Goal: Transaction & Acquisition: Purchase product/service

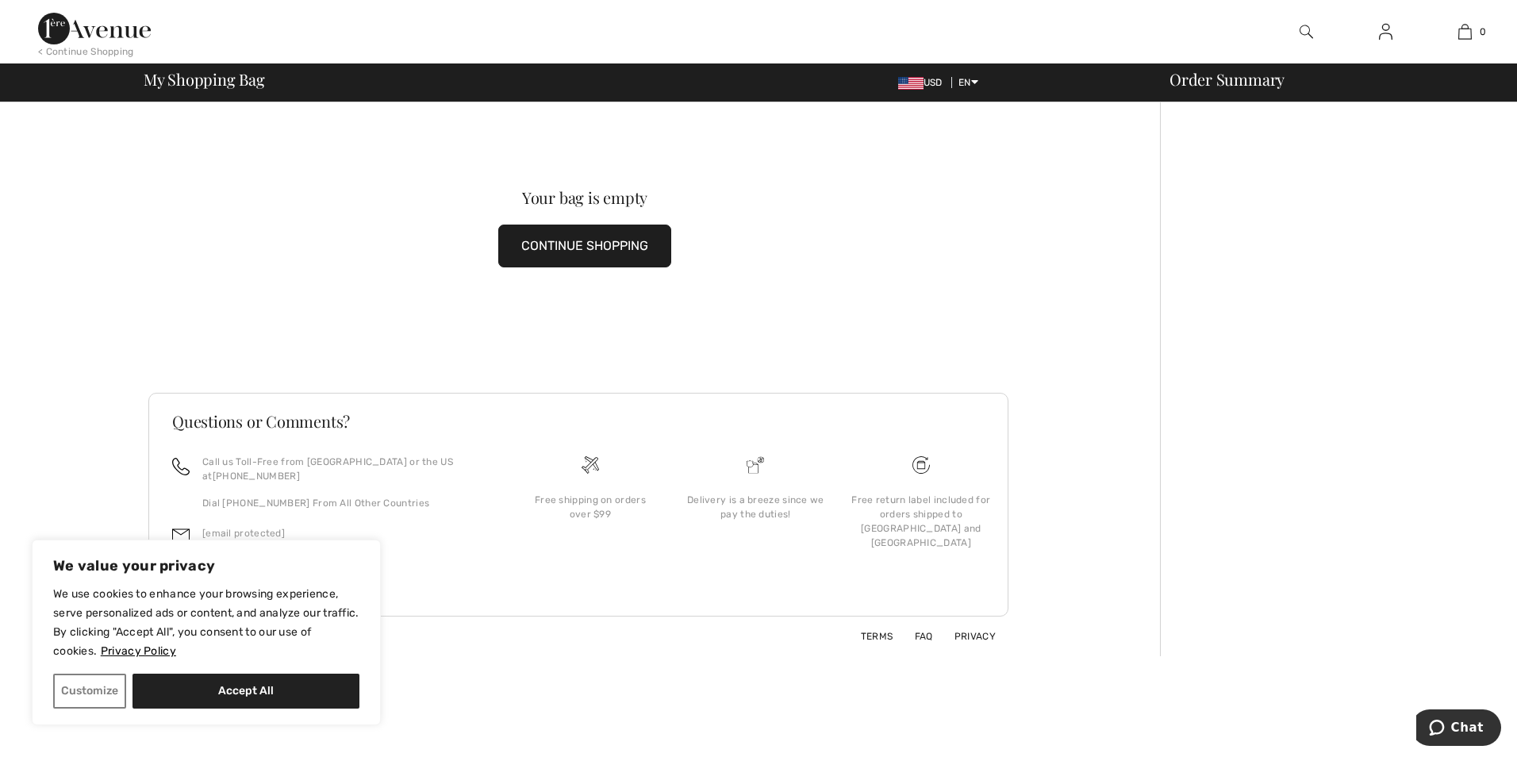
click at [1305, 33] on img at bounding box center [1305, 31] width 13 height 19
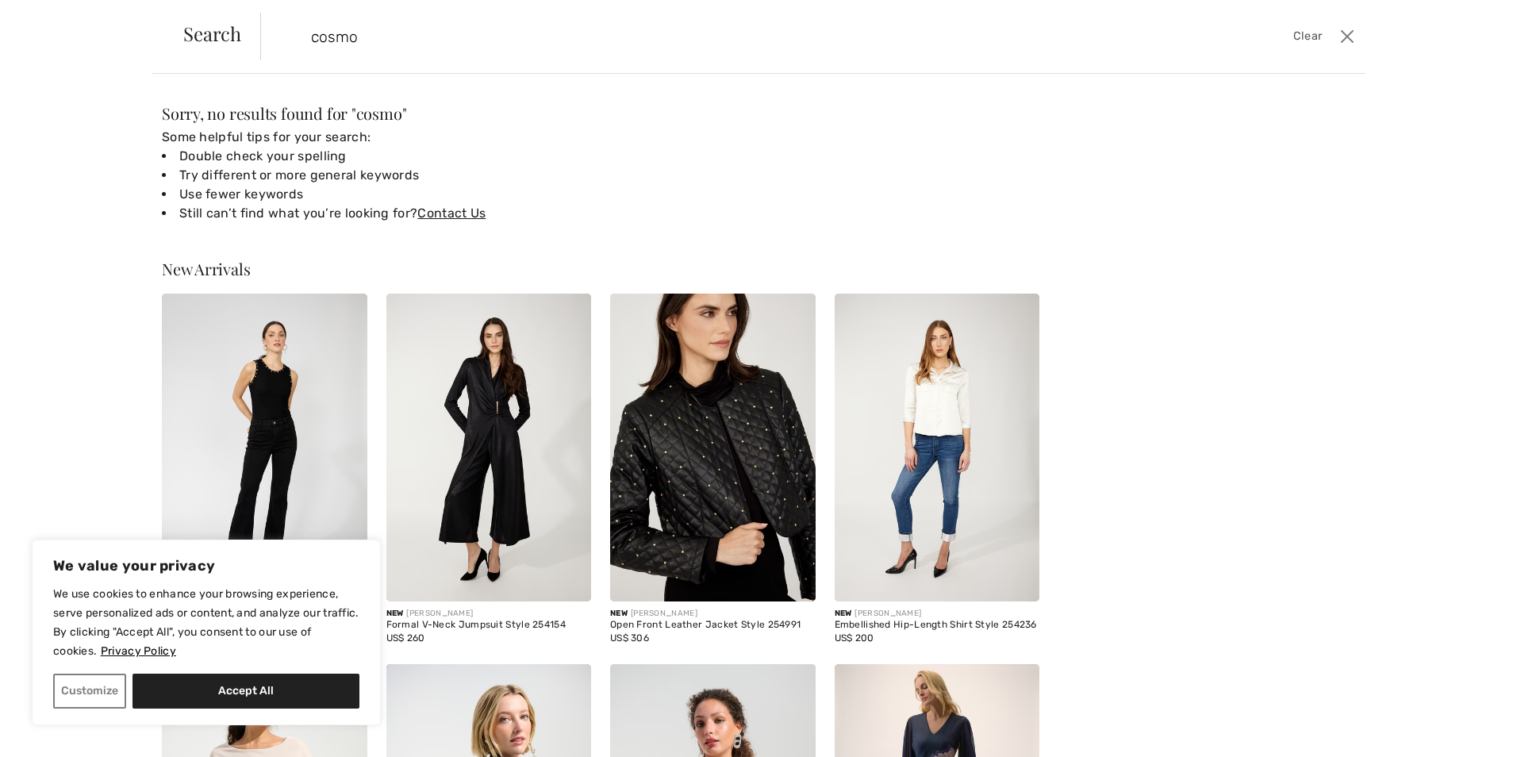
type input "cosmo"
click at [1351, 38] on button "Close" at bounding box center [1346, 36] width 24 height 25
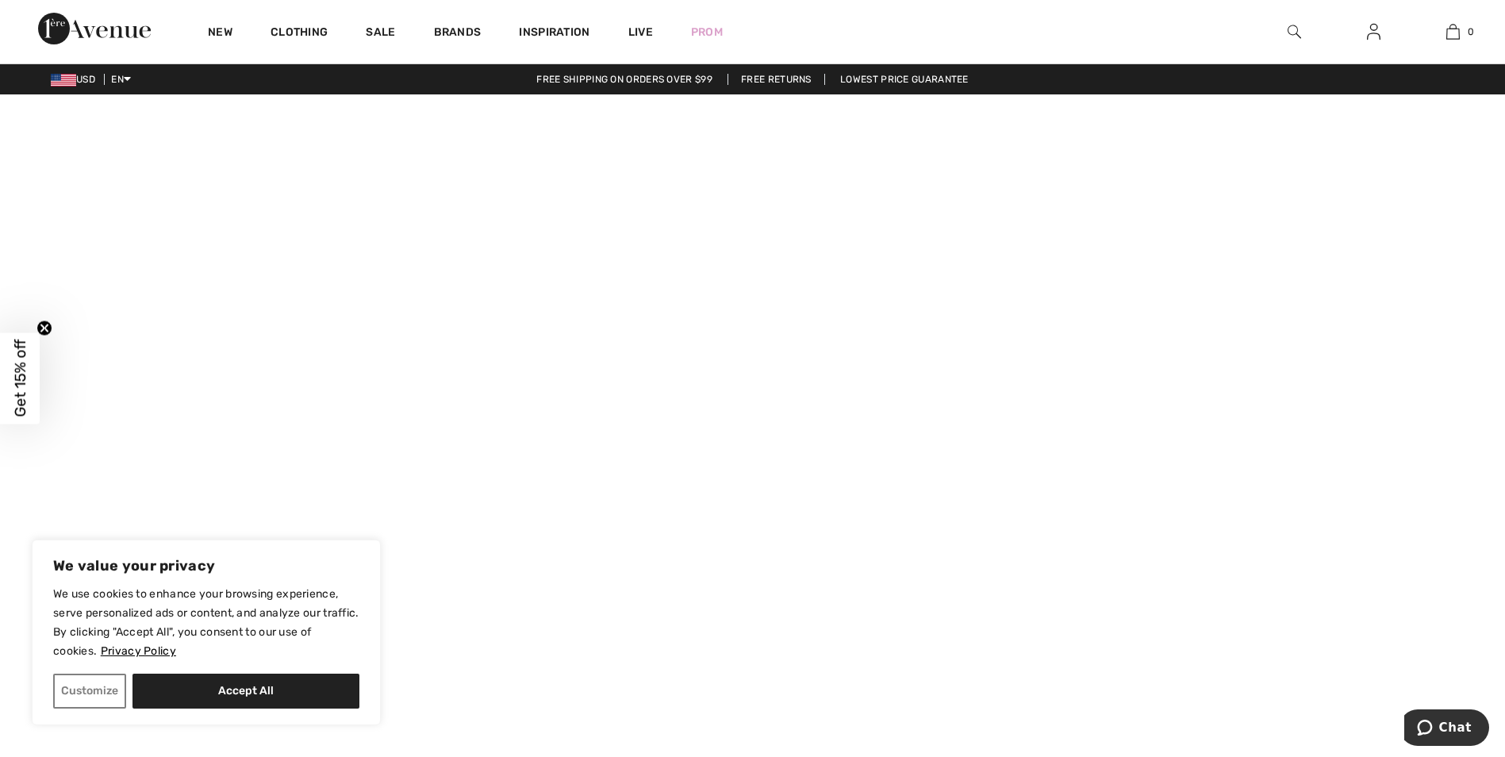
click at [1291, 29] on img at bounding box center [1293, 31] width 13 height 19
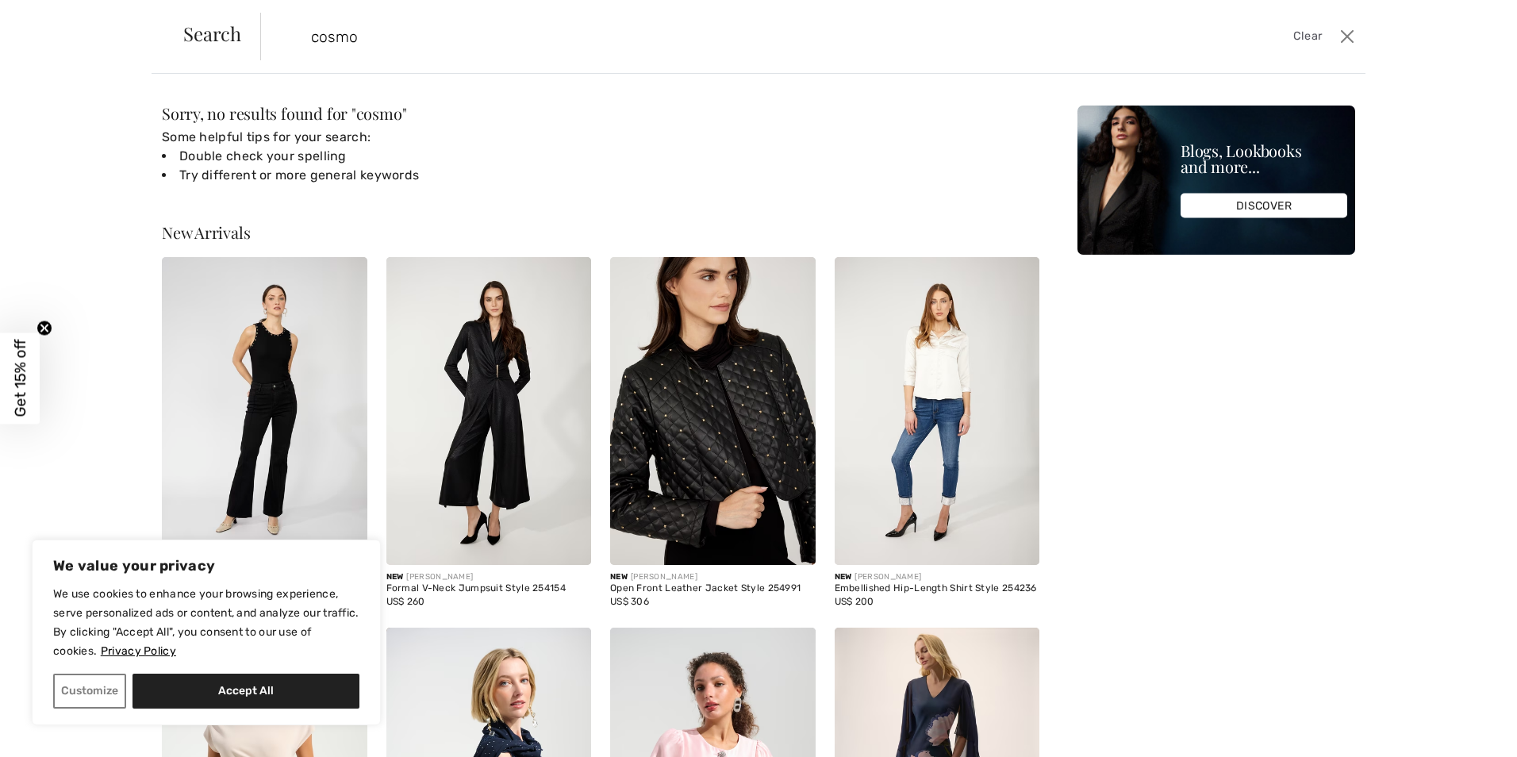
type input "cosmo"
